Goal: Information Seeking & Learning: Learn about a topic

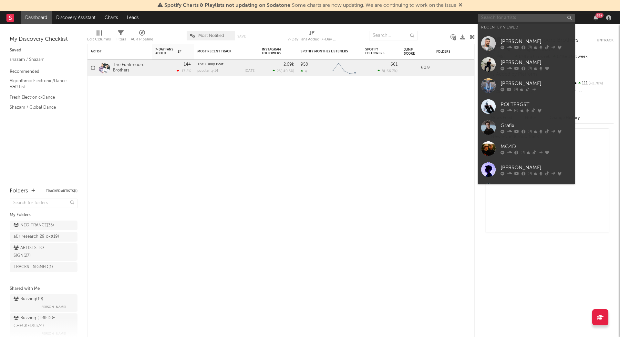
click at [513, 18] on input "text" at bounding box center [526, 18] width 97 height 8
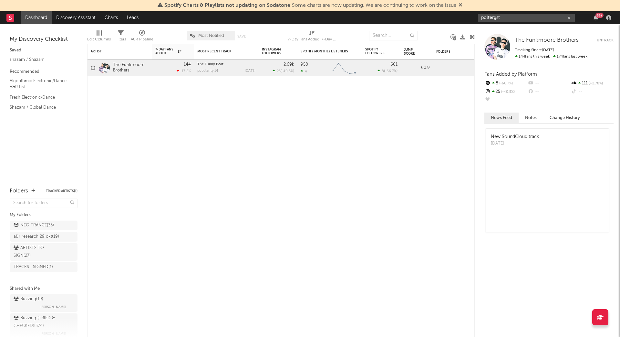
click at [521, 20] on input "poltergst" at bounding box center [526, 18] width 97 height 8
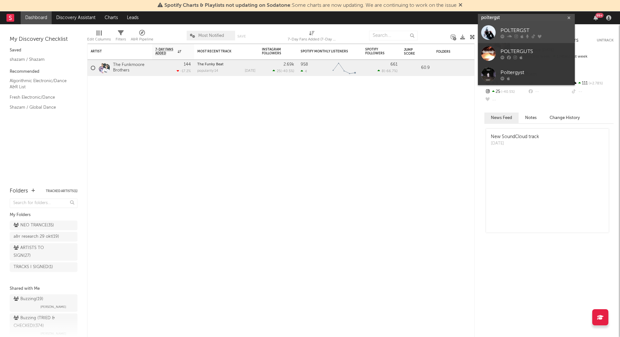
type input "poltergst"
click at [517, 29] on div "POLTERGST" at bounding box center [536, 31] width 71 height 8
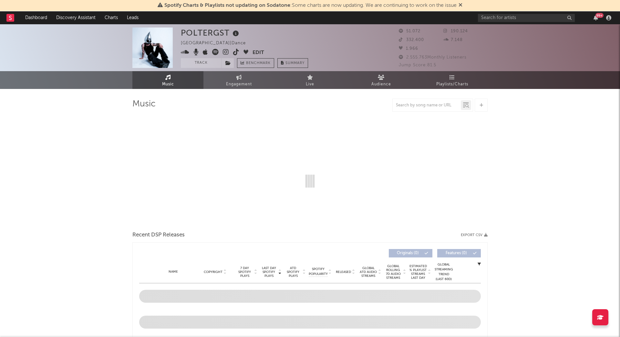
select select "6m"
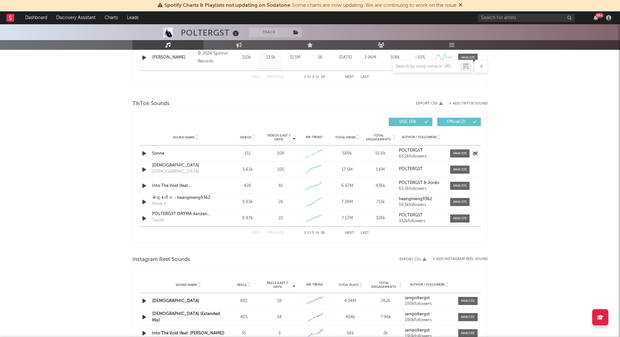
scroll to position [392, 0]
click at [461, 156] on span at bounding box center [459, 154] width 19 height 8
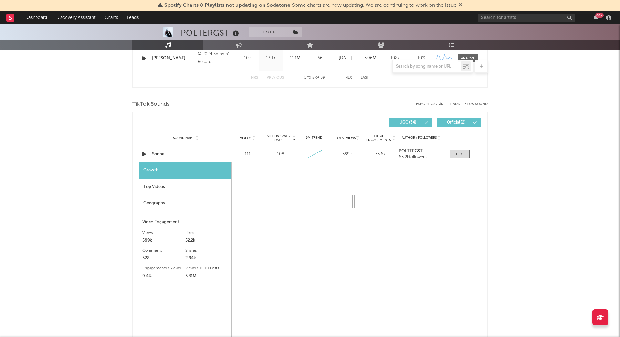
select select "1w"
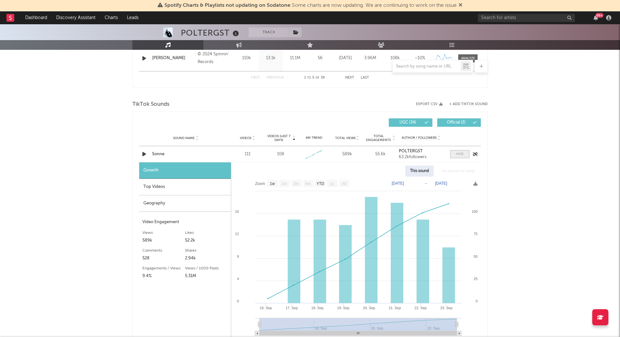
click at [459, 151] on div at bounding box center [460, 153] width 8 height 5
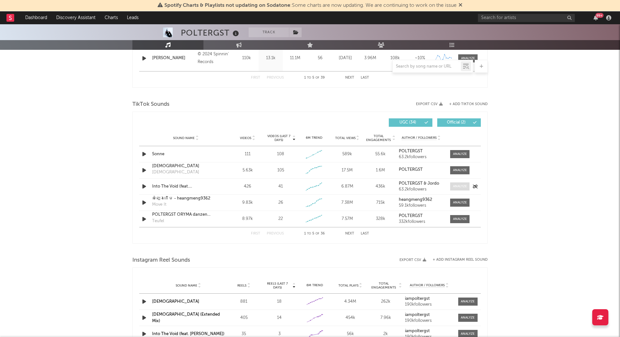
click at [460, 187] on div at bounding box center [460, 186] width 14 height 5
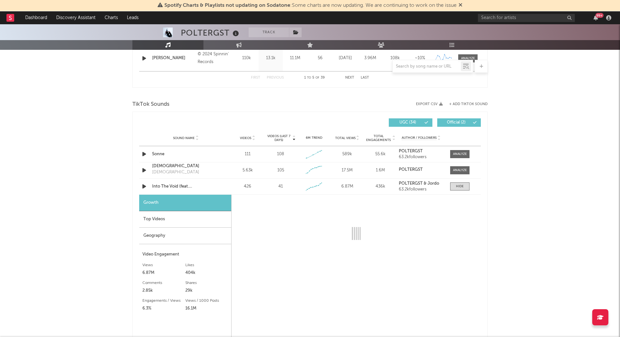
scroll to position [395, 0]
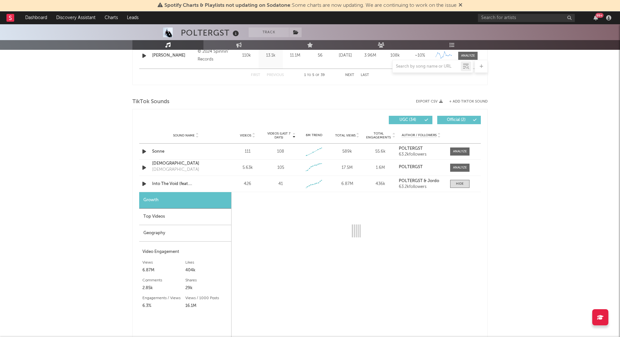
select select "1w"
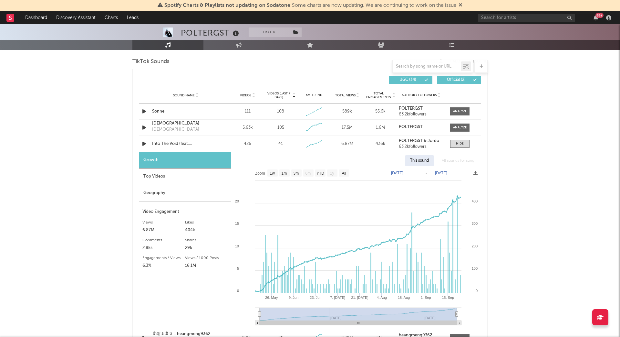
scroll to position [436, 0]
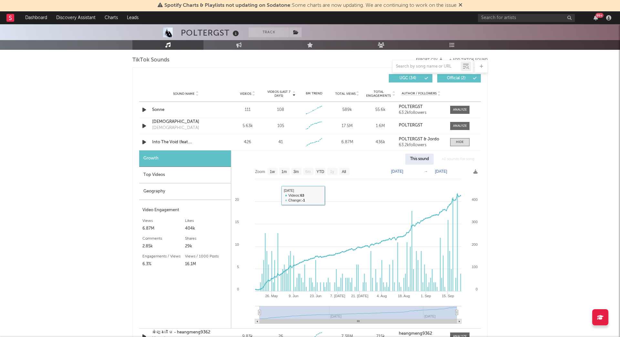
click at [159, 168] on div "Top Videos" at bounding box center [185, 175] width 92 height 16
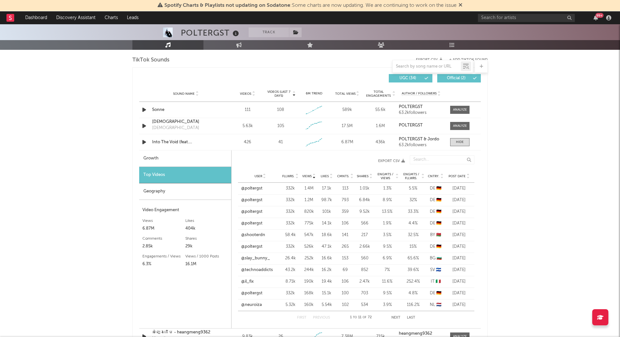
click at [171, 158] on div "Growth" at bounding box center [185, 158] width 92 height 16
select select "1w"
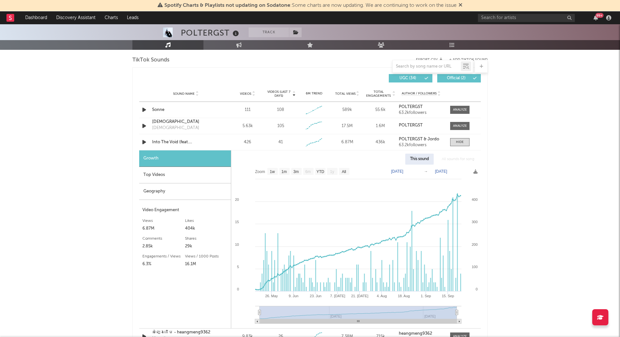
click at [169, 174] on div "Top Videos" at bounding box center [185, 175] width 92 height 16
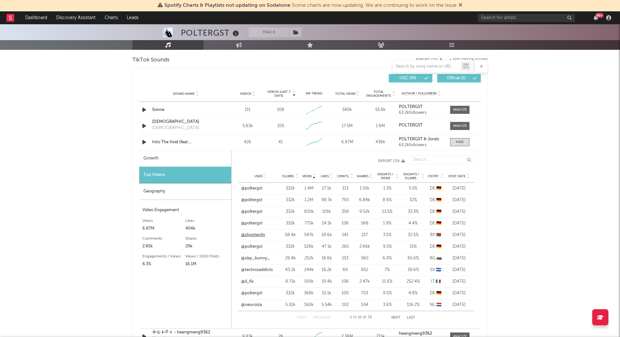
click at [258, 234] on link "@shooterdn" at bounding box center [253, 235] width 24 height 6
click at [455, 174] on span "Post Date" at bounding box center [457, 176] width 17 height 4
click at [265, 210] on link "@lola.car.music" at bounding box center [260, 211] width 38 height 6
click at [261, 222] on link "@techno_music.2025" at bounding box center [260, 223] width 38 height 6
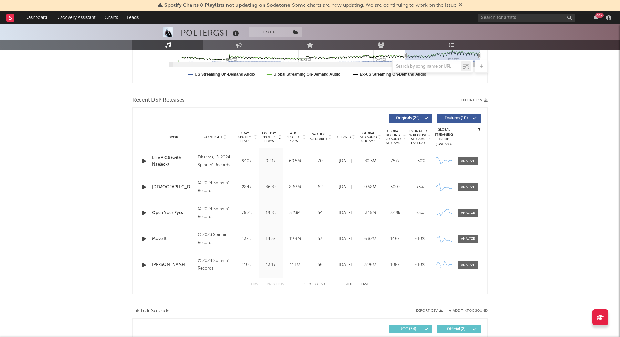
scroll to position [0, 0]
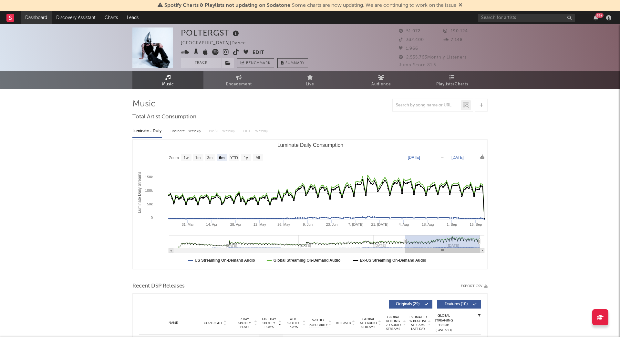
click at [43, 18] on link "Dashboard" at bounding box center [36, 17] width 31 height 13
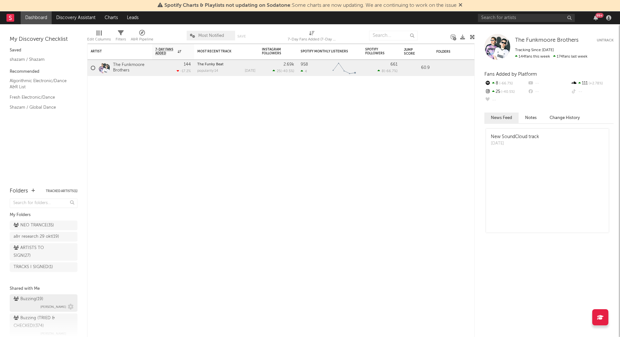
click at [26, 295] on div "Buzzing ( 19 )" at bounding box center [29, 299] width 30 height 8
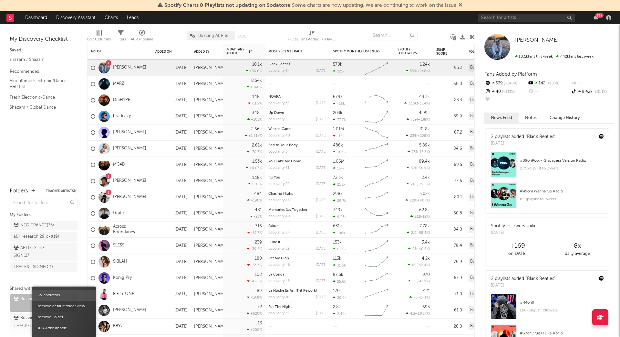
click at [53, 296] on span "Collaborators..." at bounding box center [64, 294] width 65 height 11
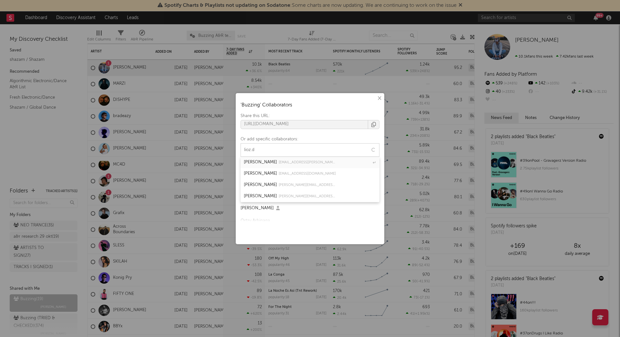
type input "lioz.da"
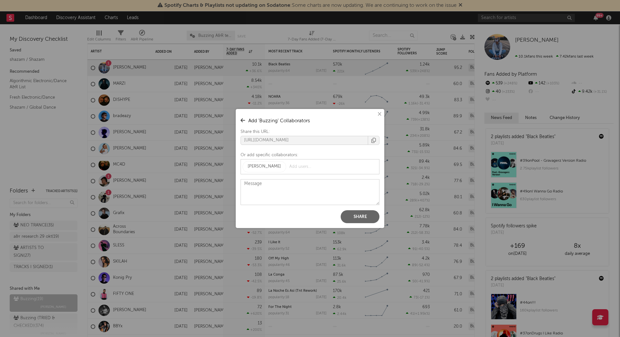
click at [353, 213] on button "Share" at bounding box center [360, 216] width 39 height 13
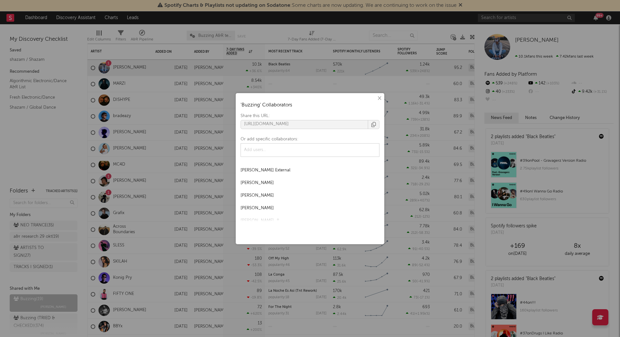
click at [379, 101] on button "×" at bounding box center [379, 98] width 7 height 7
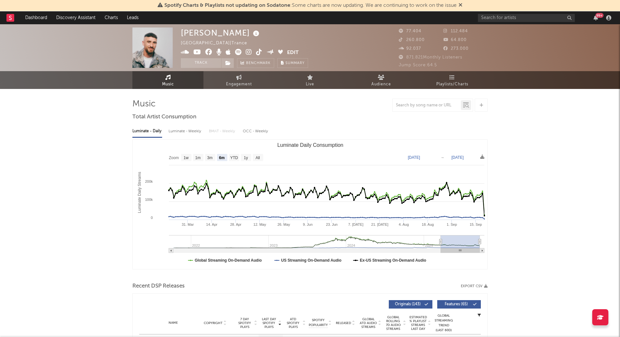
select select "6m"
